Goal: Task Accomplishment & Management: Complete application form

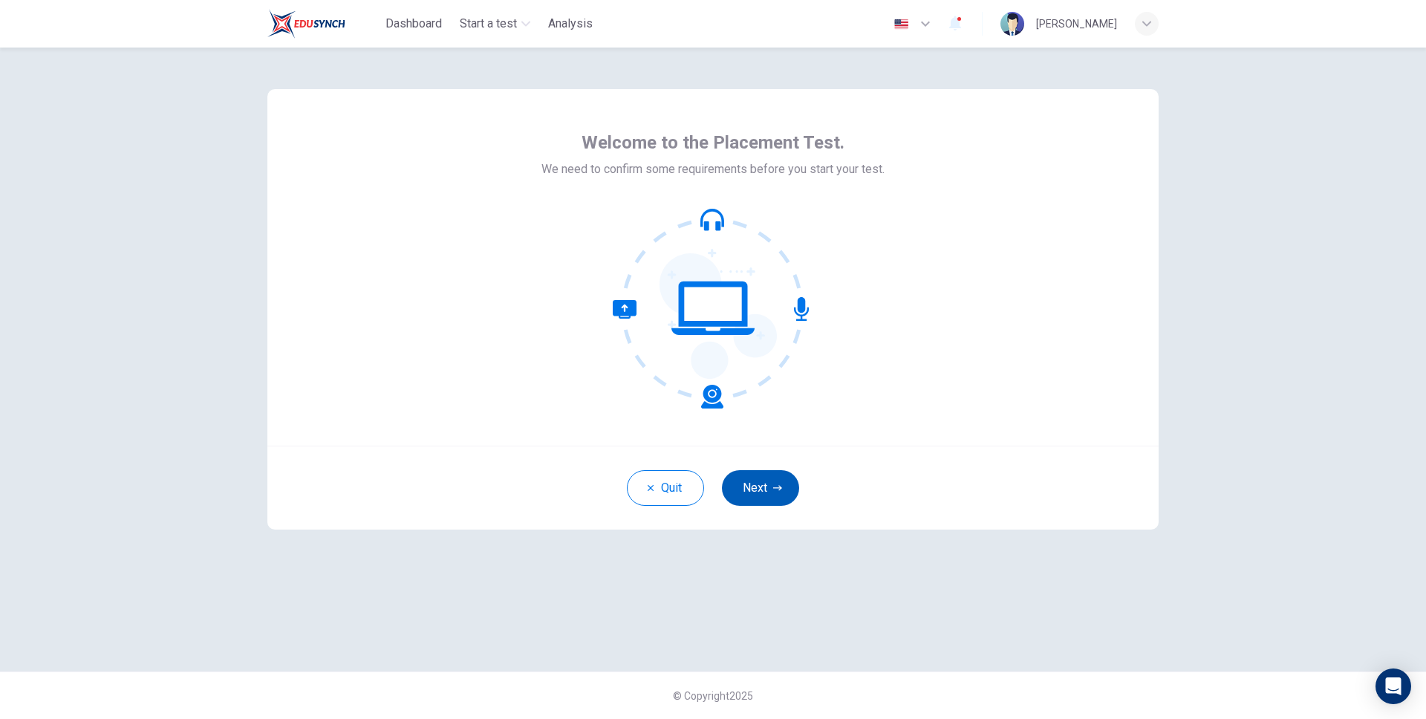
click at [775, 490] on icon "button" at bounding box center [777, 487] width 9 height 9
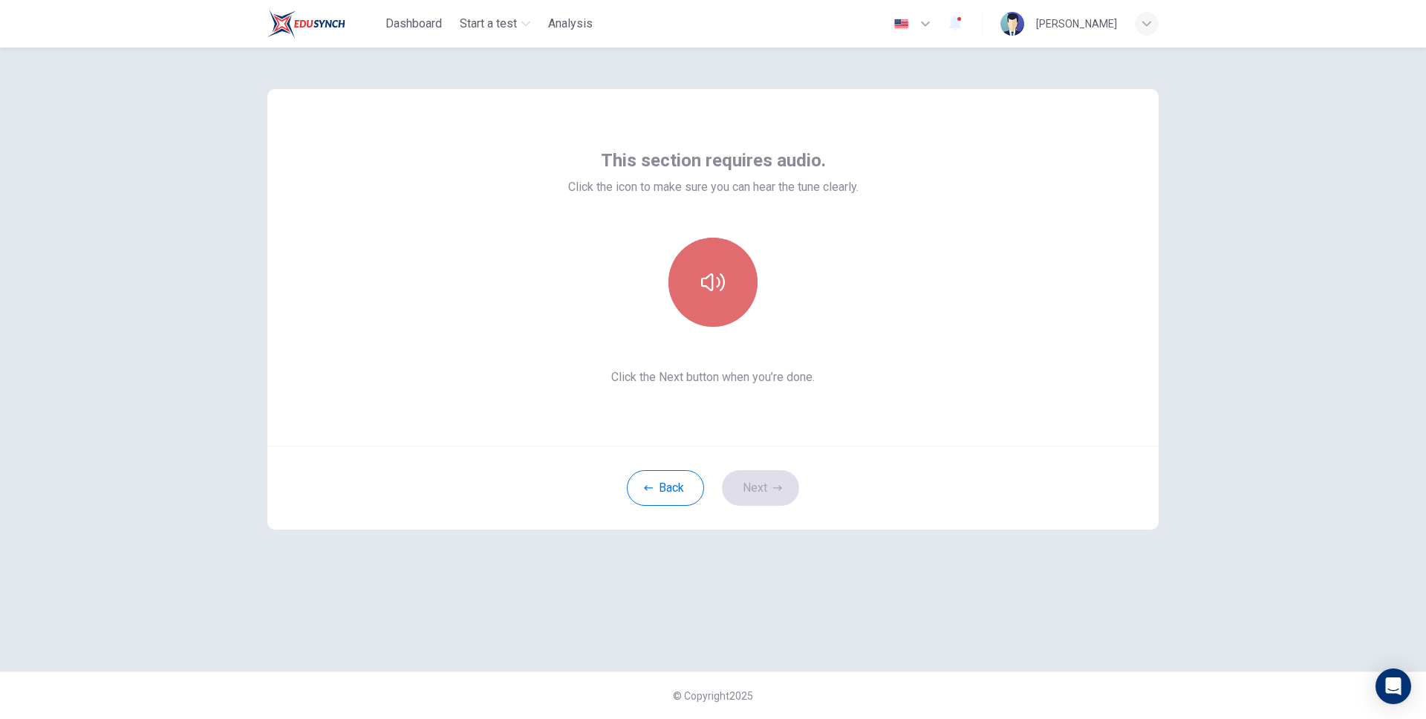
click at [723, 251] on button "button" at bounding box center [712, 282] width 89 height 89
click at [750, 466] on div "Back Next" at bounding box center [712, 488] width 891 height 84
click at [750, 501] on button "Next" at bounding box center [760, 488] width 77 height 36
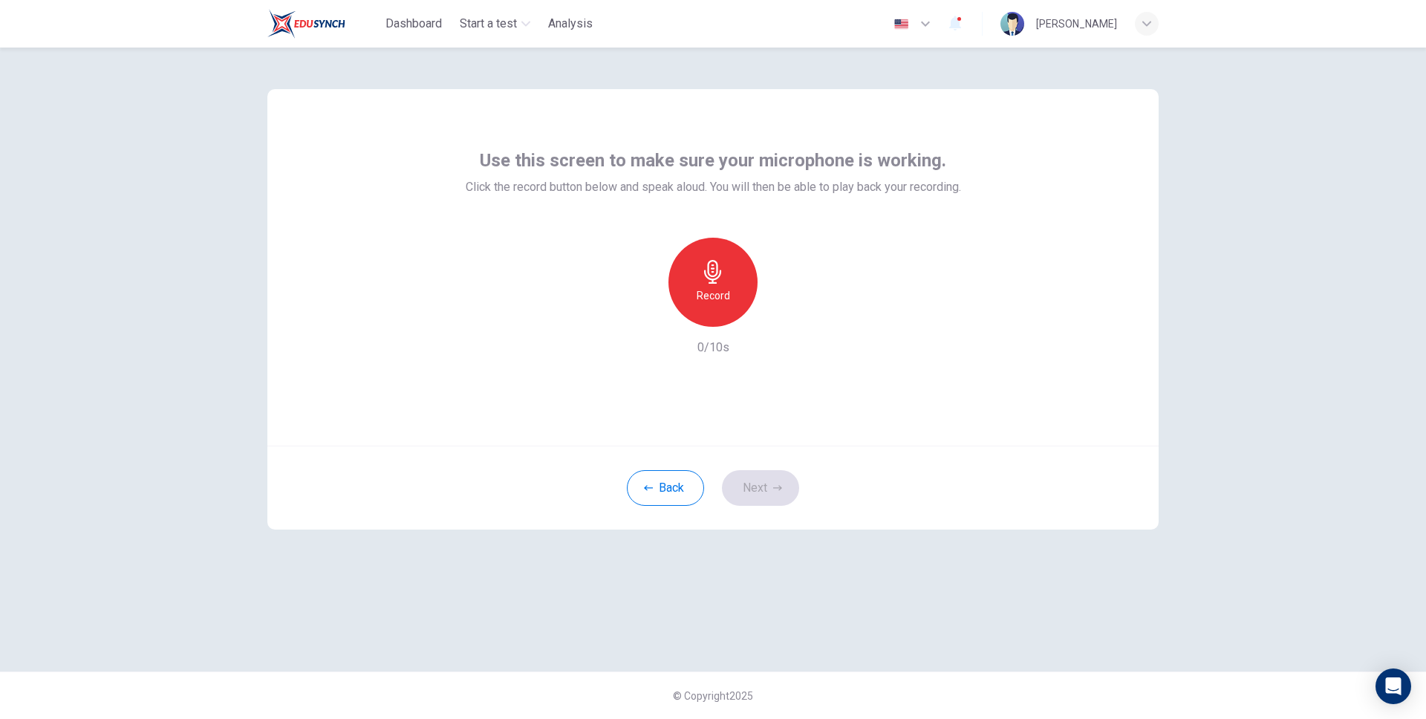
click at [714, 270] on icon "button" at bounding box center [713, 272] width 24 height 24
click at [736, 293] on div "Stop" at bounding box center [712, 282] width 89 height 89
click at [775, 508] on div "Back Next" at bounding box center [712, 488] width 891 height 84
click at [775, 499] on button "Next" at bounding box center [760, 488] width 77 height 36
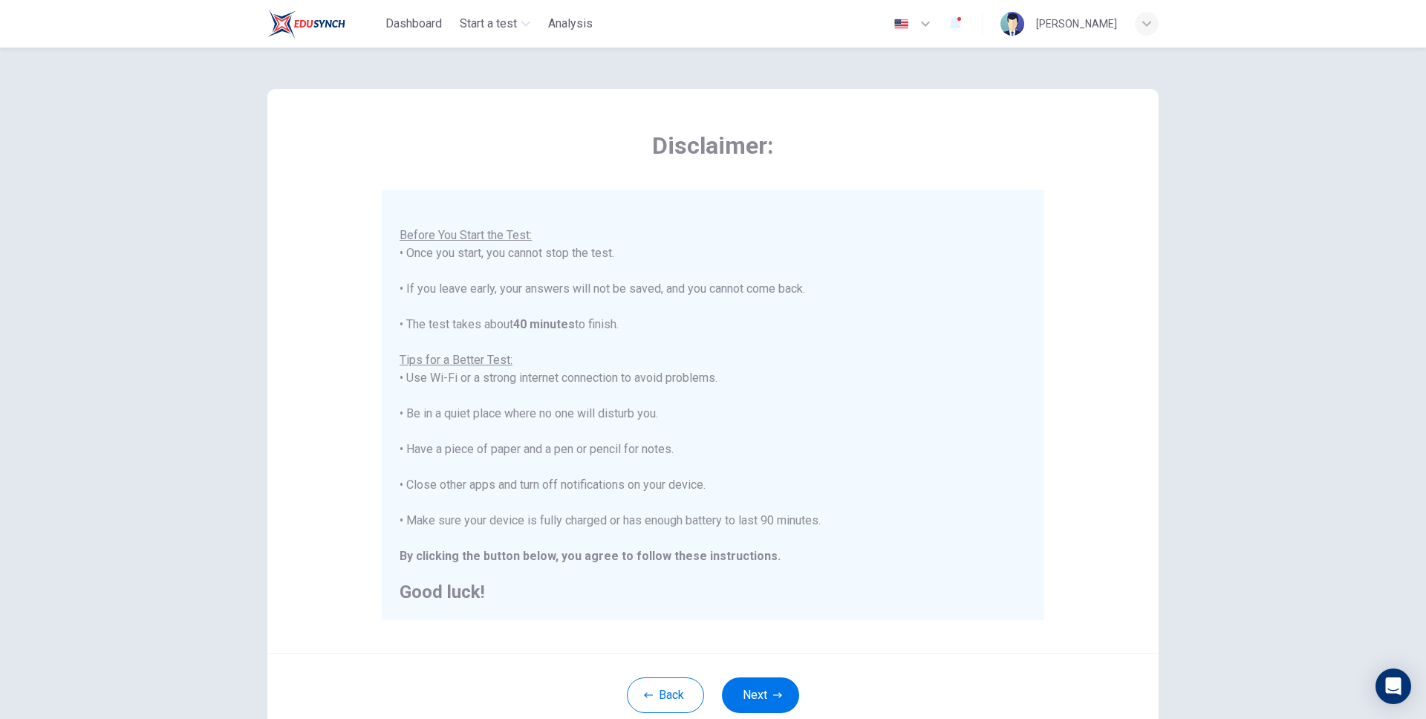
scroll to position [107, 0]
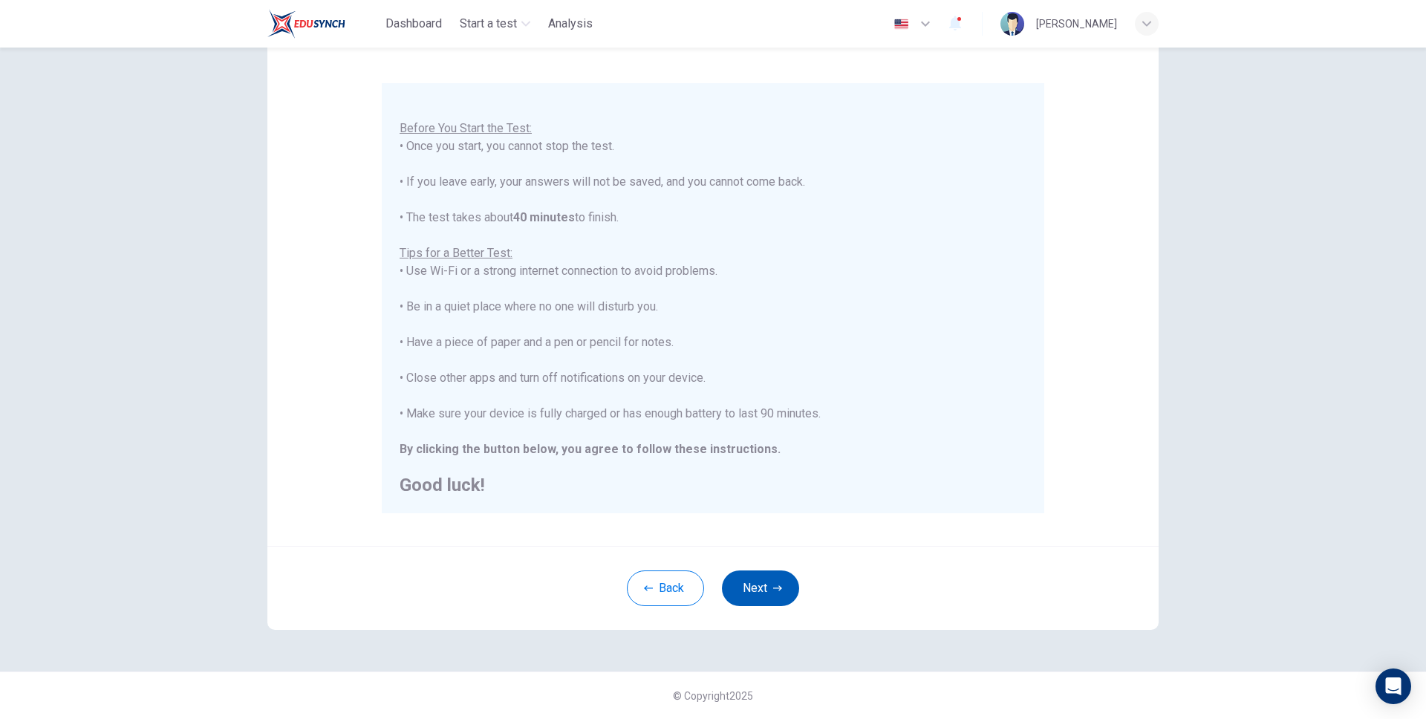
click at [763, 595] on button "Next" at bounding box center [760, 588] width 77 height 36
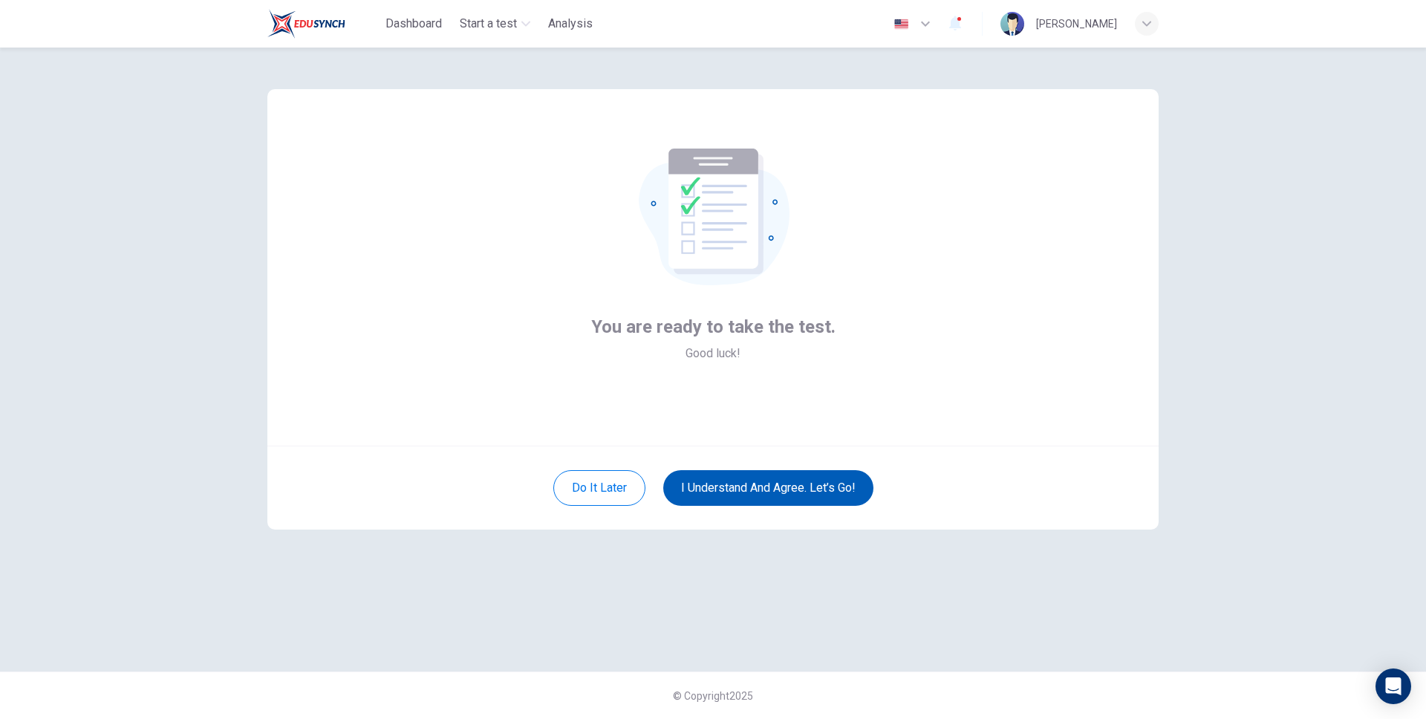
scroll to position [0, 0]
click at [801, 490] on button "I understand and agree. Let’s go!" at bounding box center [768, 488] width 210 height 36
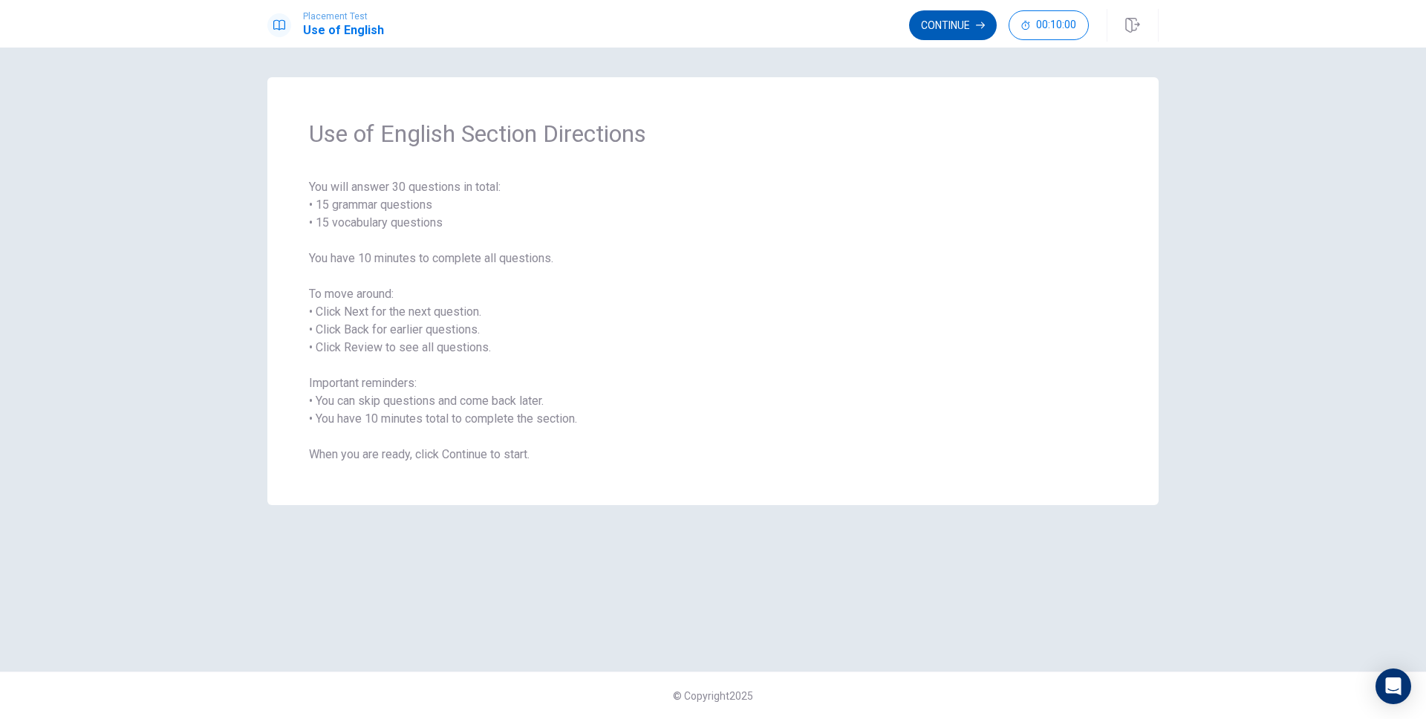
click at [977, 33] on button "Continue" at bounding box center [953, 25] width 88 height 30
